Goal: Task Accomplishment & Management: Manage account settings

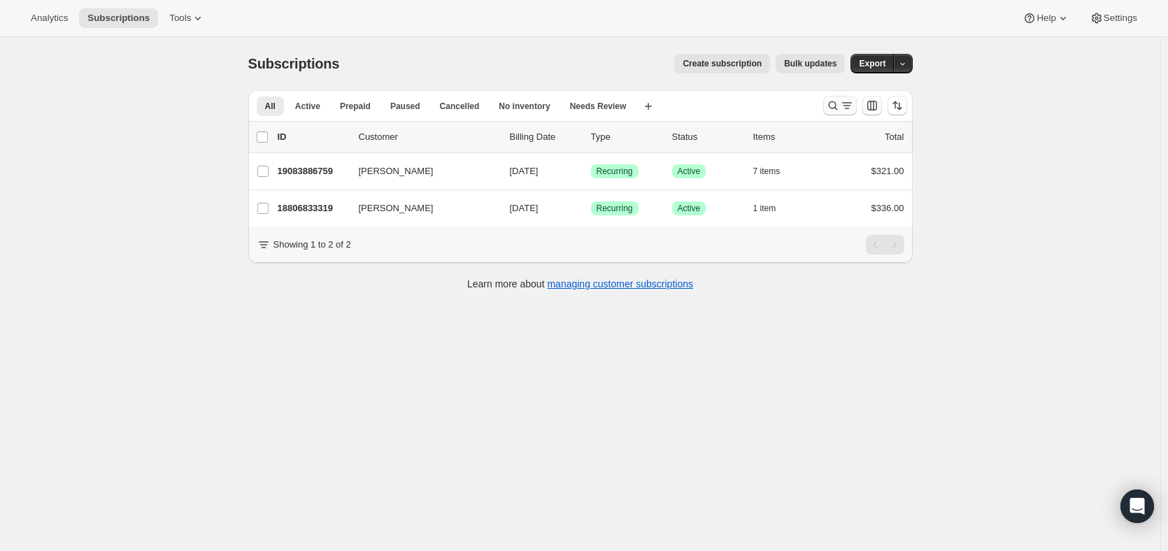
click at [838, 104] on icon "Search and filter results" at bounding box center [833, 106] width 14 height 14
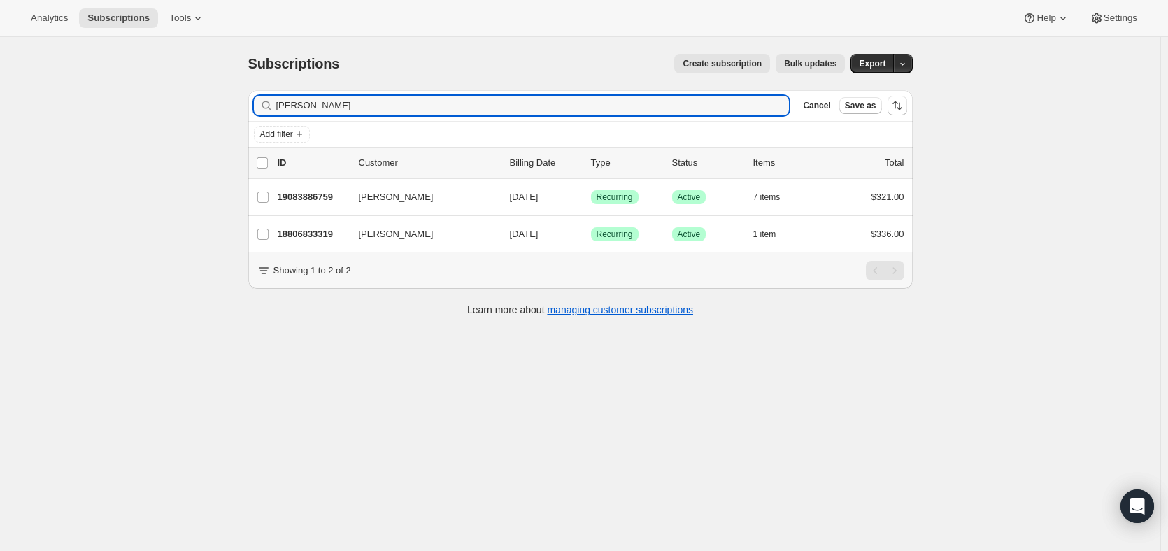
drag, startPoint x: 361, startPoint y: 111, endPoint x: 249, endPoint y: 96, distance: 112.9
click at [249, 96] on div "Filter subscribers [PERSON_NAME] Clear Cancel Save as Add filter 0 selected Upd…" at bounding box center [574, 205] width 675 height 252
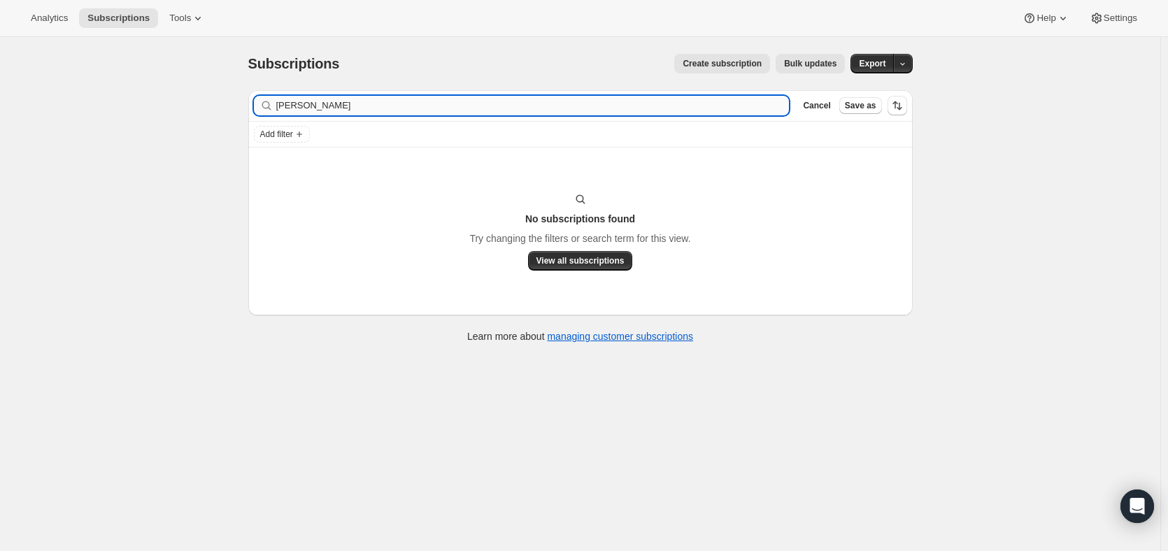
click at [334, 103] on input "[PERSON_NAME]" at bounding box center [532, 106] width 513 height 20
type input "marsla"
